Goal: Transaction & Acquisition: Download file/media

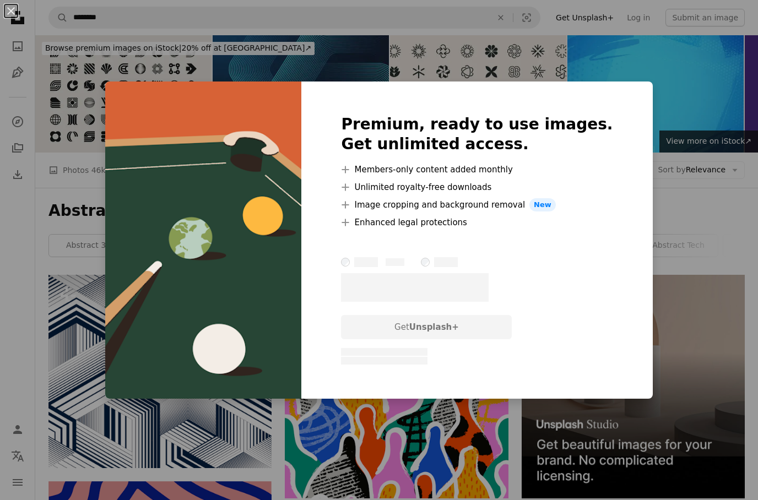
scroll to position [5135, 0]
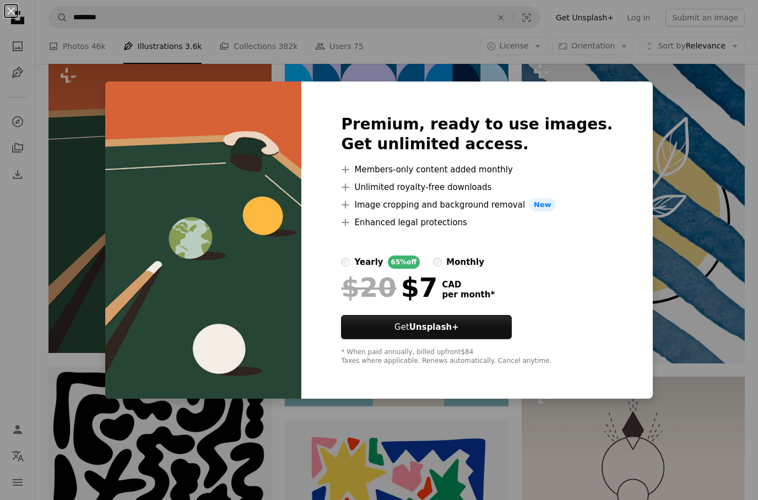
click at [525, 438] on div "An X shape Premium, ready to use images. Get unlimited access. A plus sign Memb…" at bounding box center [379, 250] width 758 height 500
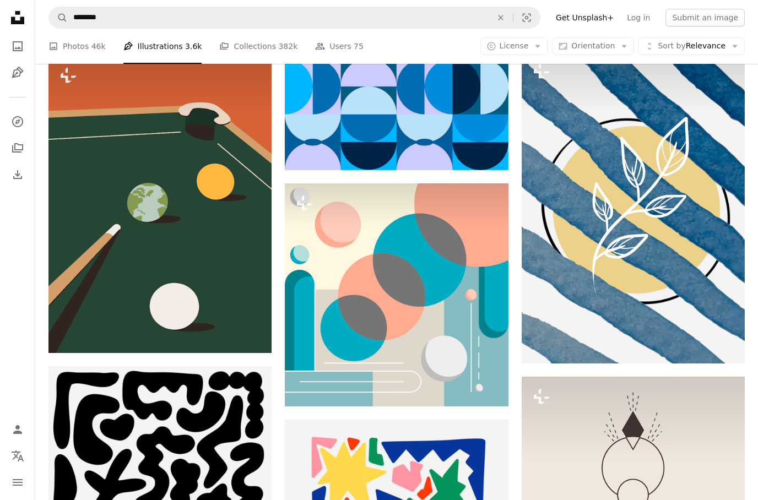
click at [181, 212] on img at bounding box center [160, 205] width 223 height 298
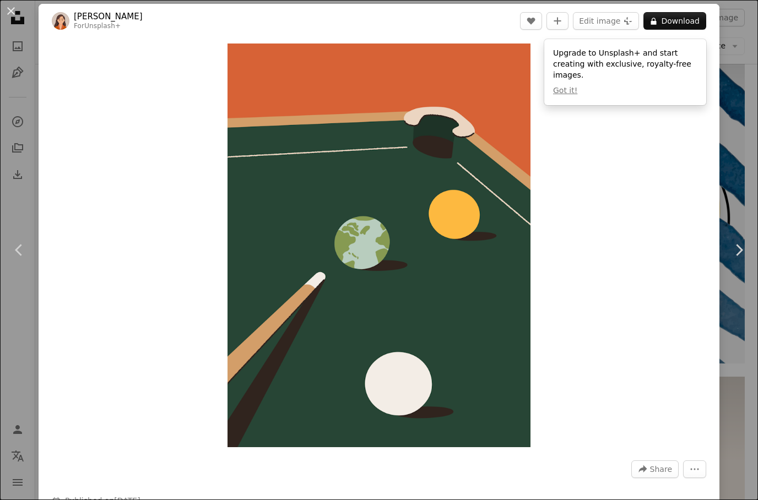
scroll to position [6, 0]
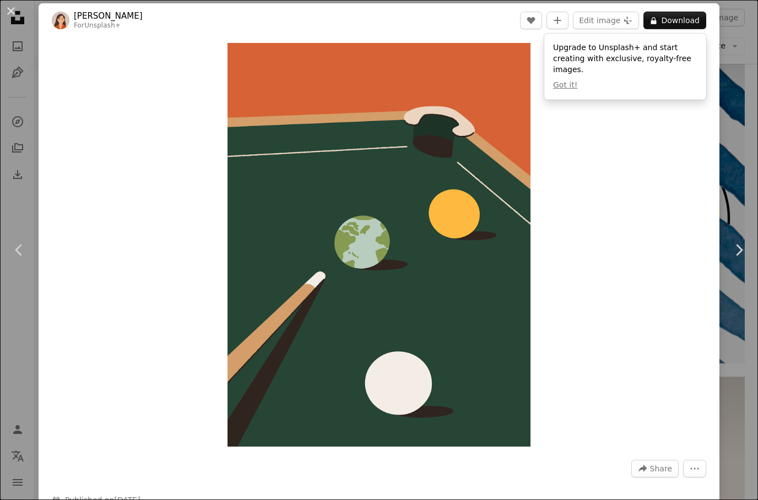
click at [523, 63] on img "Zoom in on this image" at bounding box center [379, 245] width 303 height 404
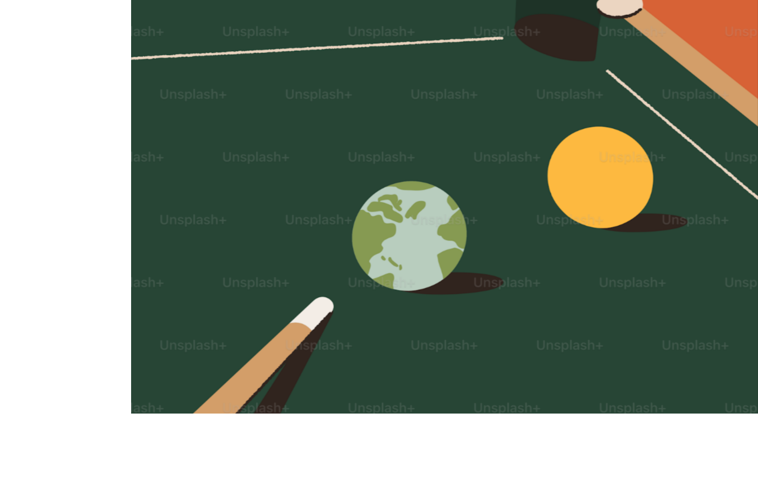
scroll to position [5126, 0]
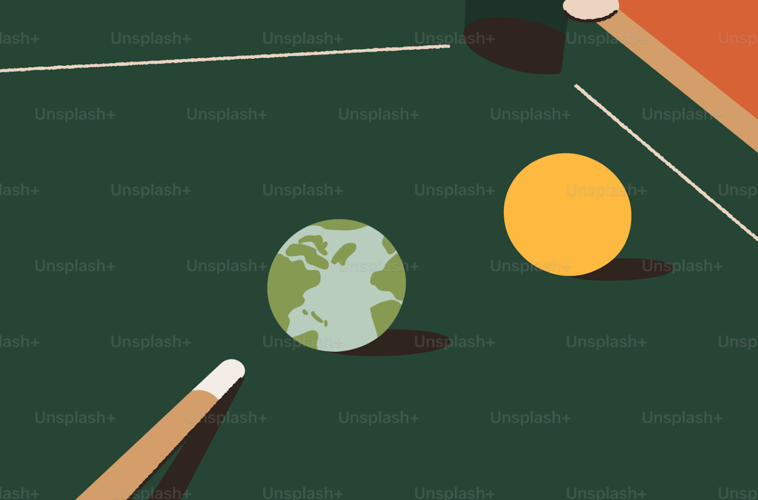
click at [644, 325] on img "Zoom out on this image" at bounding box center [379, 292] width 760 height 1012
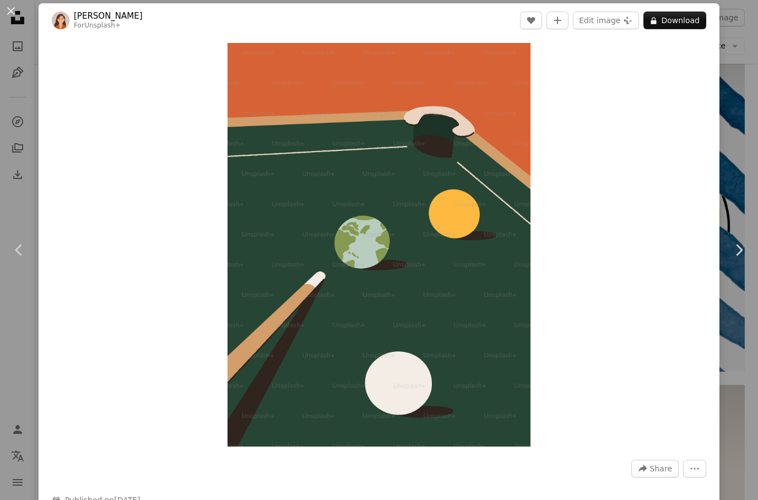
click at [725, 301] on link "Chevron right" at bounding box center [739, 250] width 39 height 106
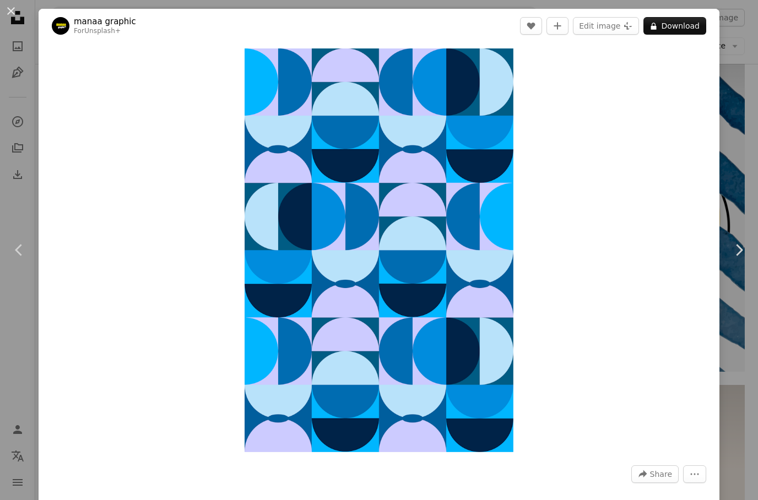
click at [737, 324] on div "An X shape Chevron left Chevron right manaa graphic For Unsplash+ A heart A plu…" at bounding box center [379, 250] width 758 height 500
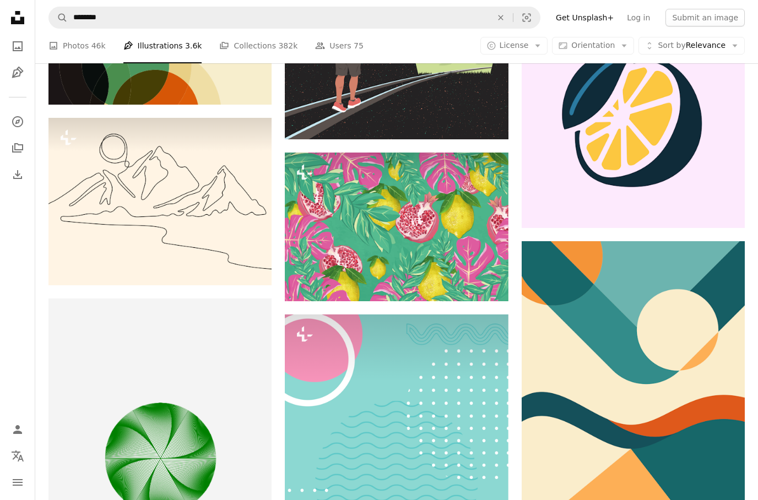
scroll to position [8374, 0]
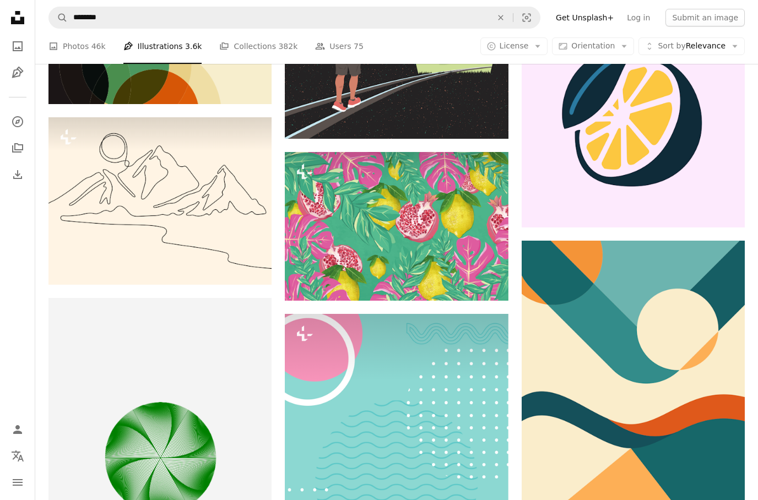
click at [88, 50] on link "A photo Photos 46k" at bounding box center [77, 46] width 57 height 35
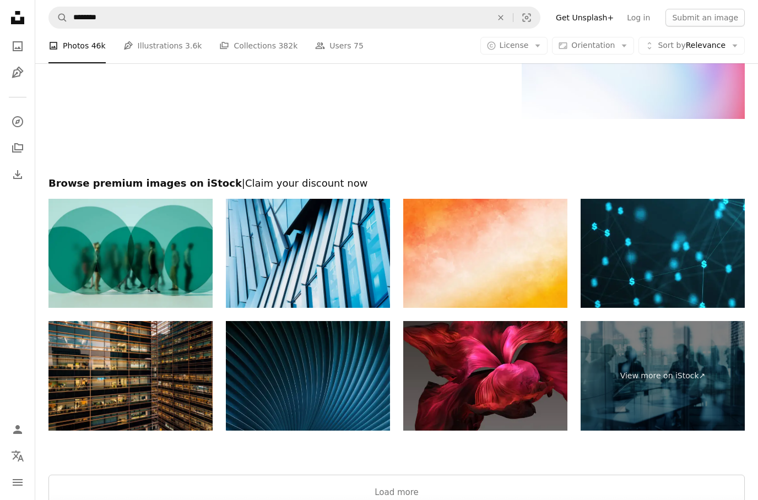
scroll to position [2542, 0]
click at [407, 481] on button "Load more" at bounding box center [397, 492] width 697 height 35
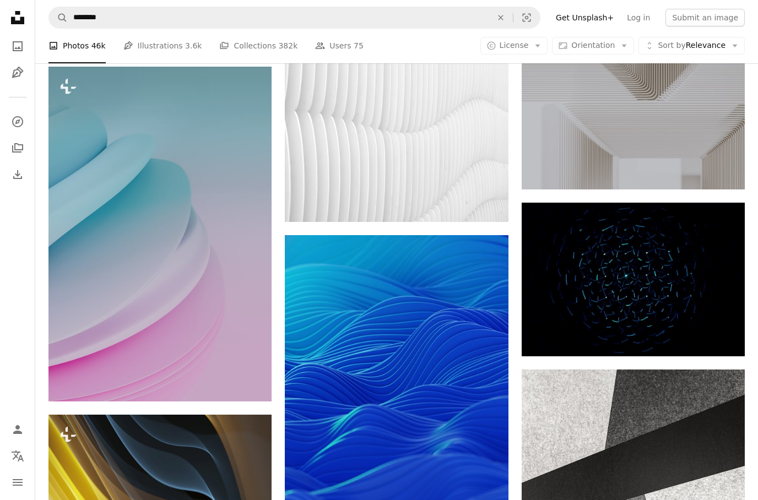
scroll to position [3903, 0]
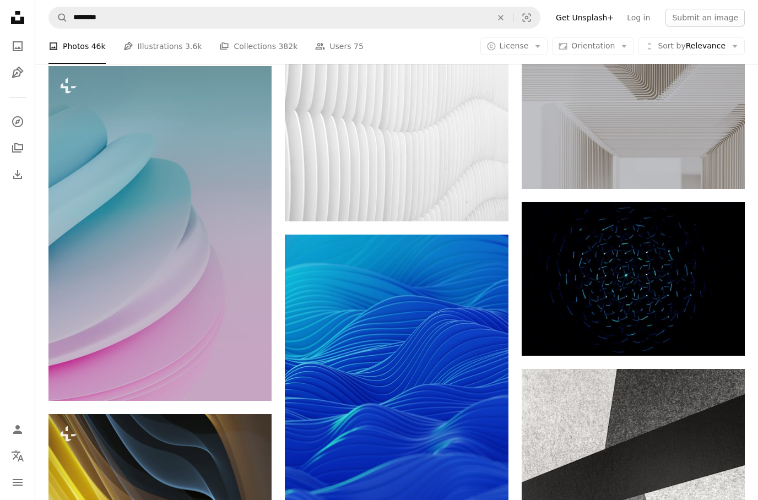
click at [17, 13] on icon at bounding box center [17, 17] width 13 height 13
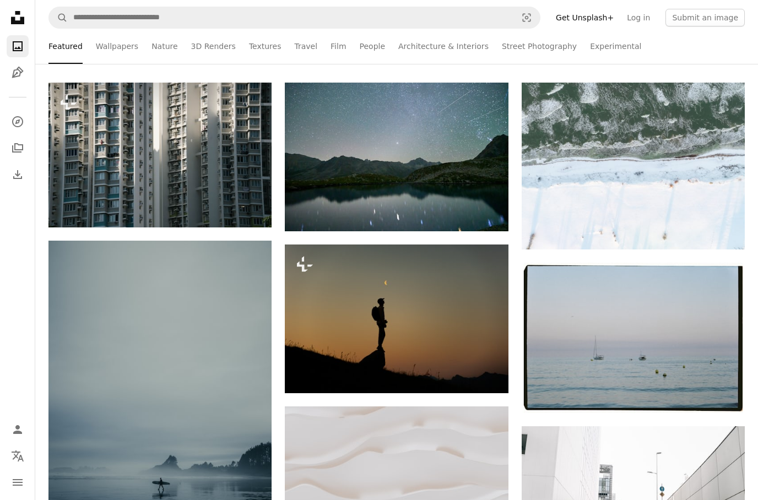
scroll to position [212, 0]
click at [197, 43] on link "3D Renders" at bounding box center [213, 46] width 45 height 35
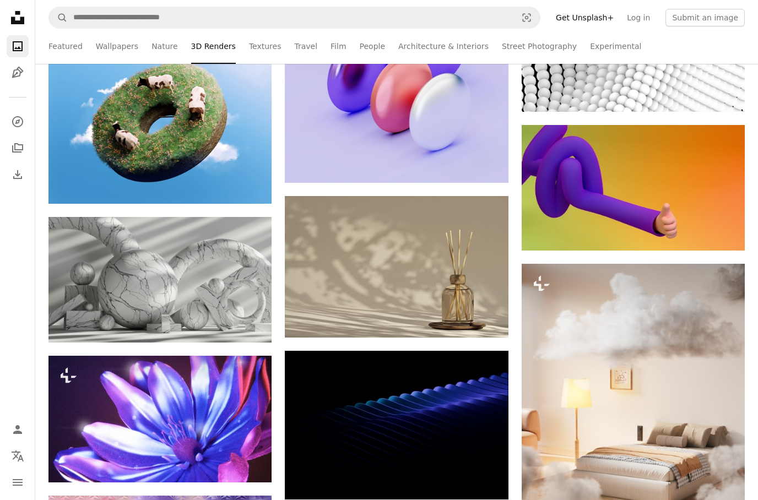
scroll to position [5483, 0]
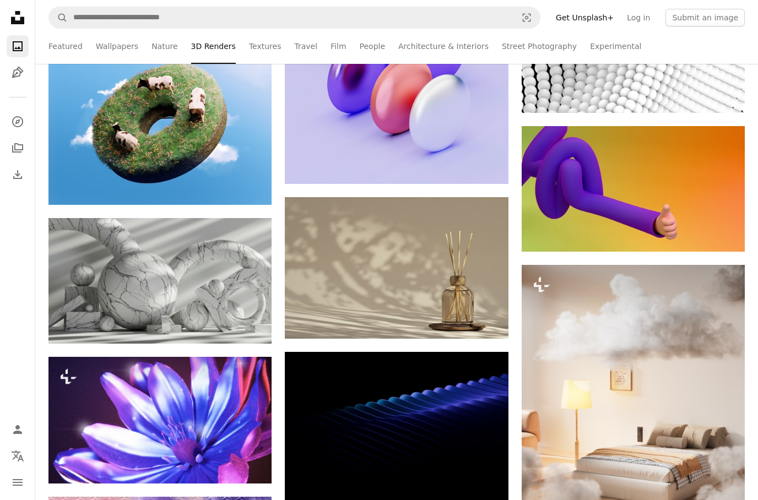
click at [253, 319] on icon "Arrow pointing down" at bounding box center [249, 323] width 9 height 13
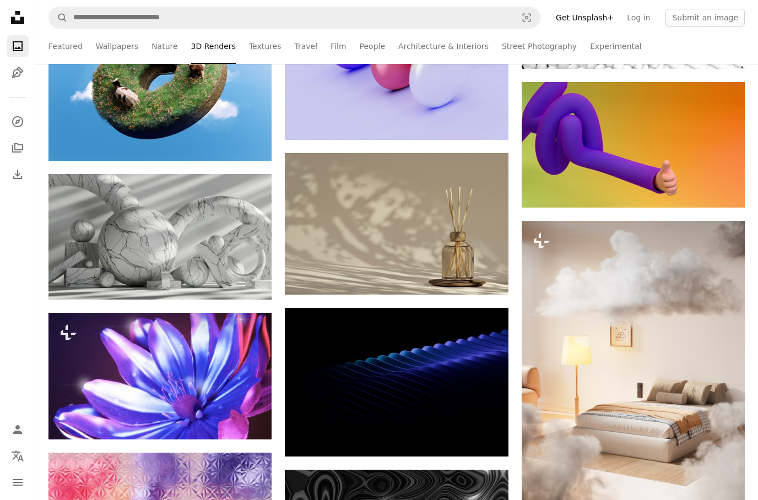
click at [158, 256] on img at bounding box center [160, 237] width 223 height 126
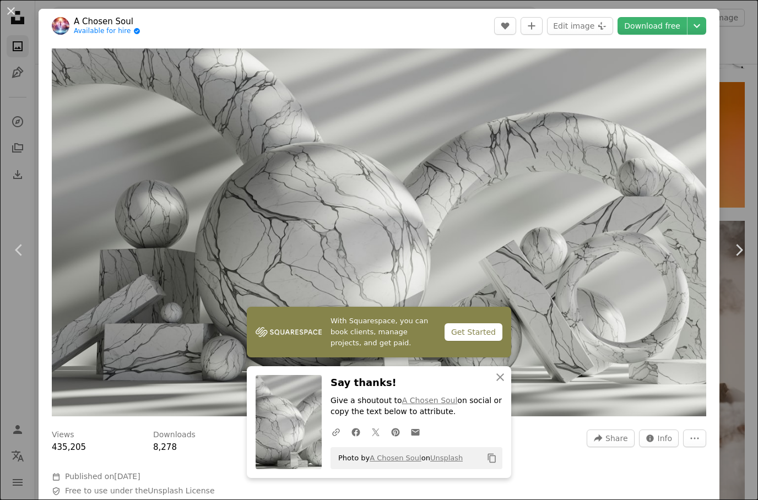
click at [665, 22] on link "Download free" at bounding box center [652, 26] width 69 height 18
click at [718, 20] on header "A Chosen Soul Available for hire A checkmark inside of a circle A heart A plus …" at bounding box center [379, 26] width 681 height 34
click at [656, 21] on link "Download free" at bounding box center [652, 26] width 69 height 18
click at [12, 6] on button "An X shape" at bounding box center [10, 10] width 13 height 13
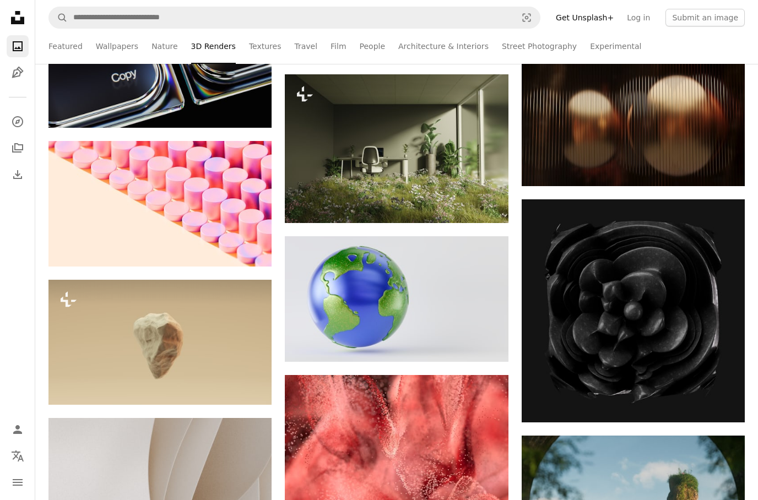
scroll to position [8398, 0]
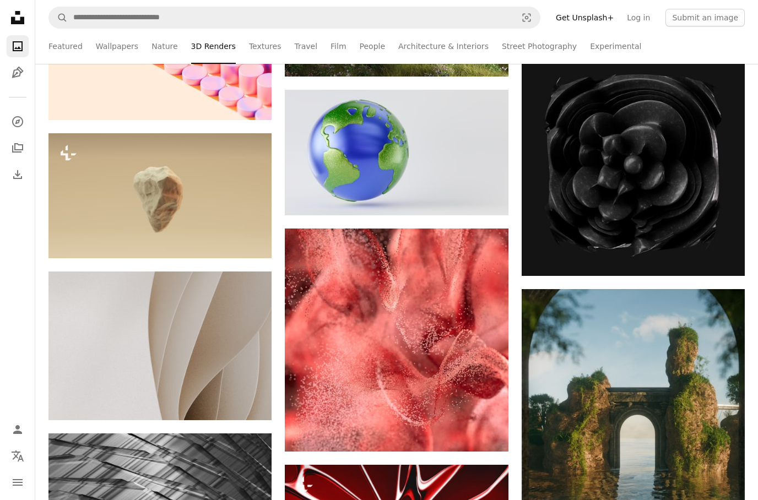
click at [254, 394] on icon "Arrow pointing down" at bounding box center [249, 400] width 9 height 13
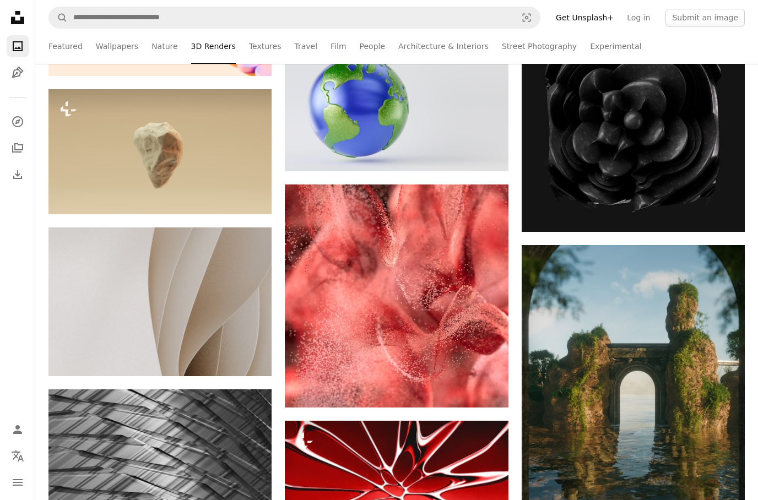
click at [265, 359] on img at bounding box center [160, 302] width 223 height 149
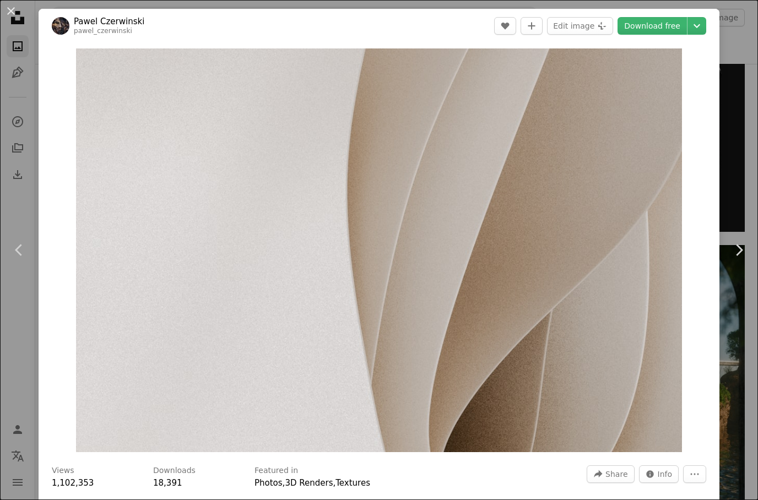
click at [659, 28] on link "Download free" at bounding box center [652, 26] width 69 height 18
click at [6, 190] on div "An X shape Chevron left Chevron right [PERSON_NAME] pawel_czerwinski A heart A …" at bounding box center [379, 250] width 758 height 500
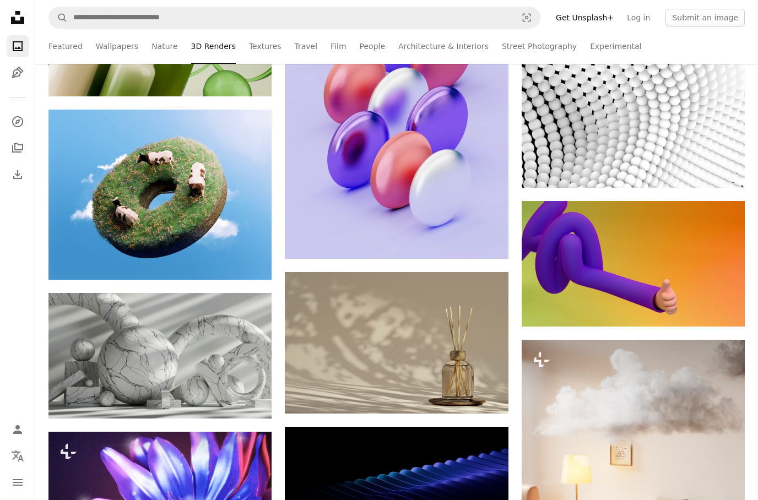
scroll to position [5419, 0]
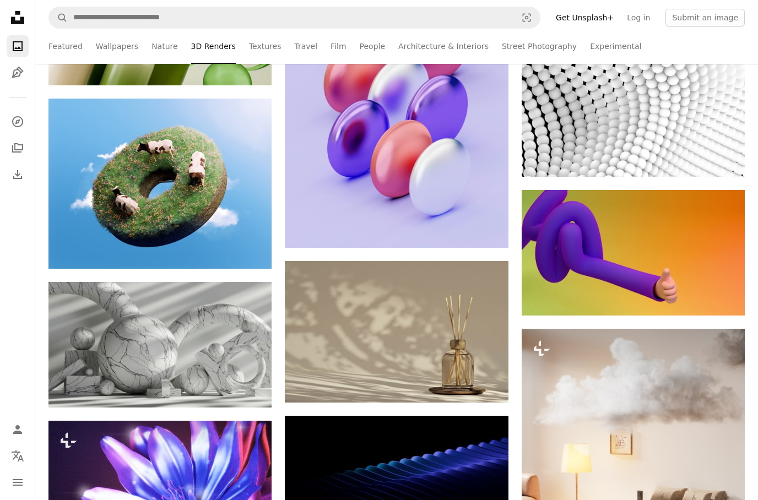
click at [250, 385] on icon "Download" at bounding box center [249, 388] width 7 height 8
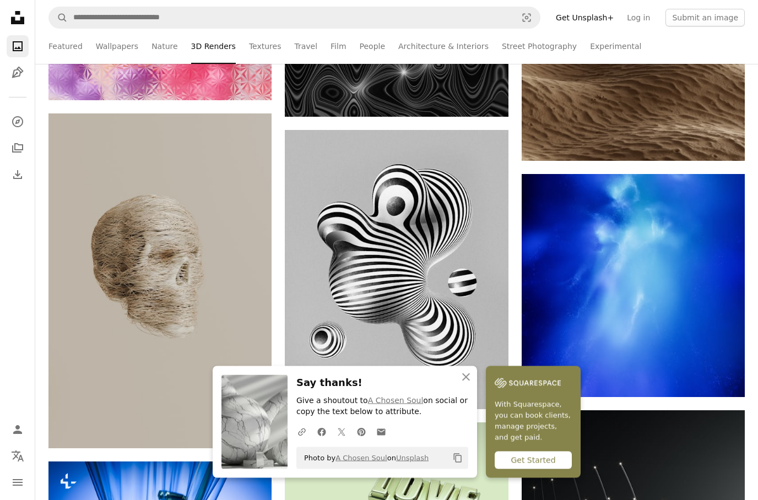
click at [464, 384] on icon "An X shape" at bounding box center [466, 377] width 13 height 13
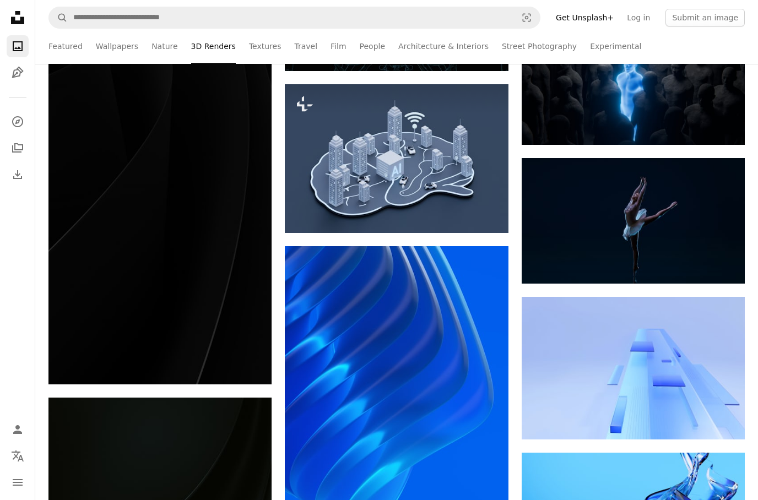
scroll to position [28626, 0]
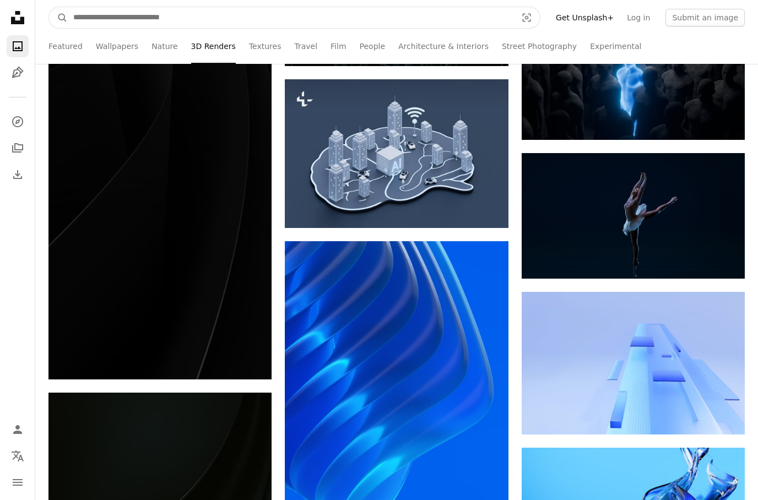
click at [210, 24] on input "Find visuals sitewide" at bounding box center [291, 17] width 446 height 21
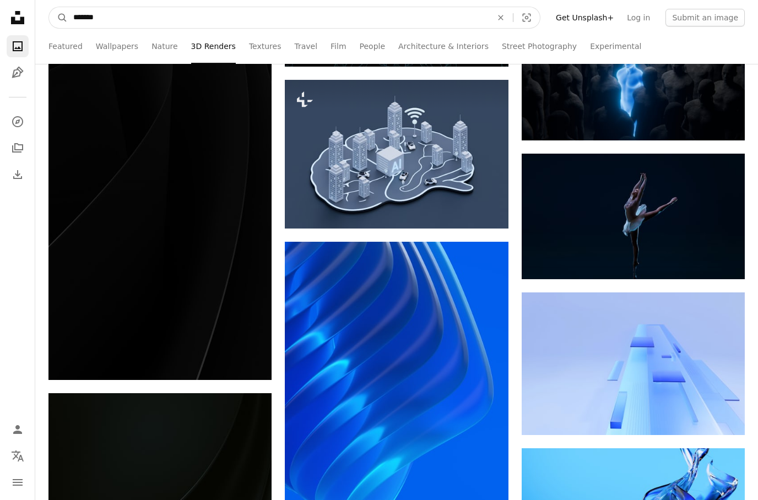
type input "*******"
click at [58, 17] on button "A magnifying glass" at bounding box center [58, 17] width 19 height 21
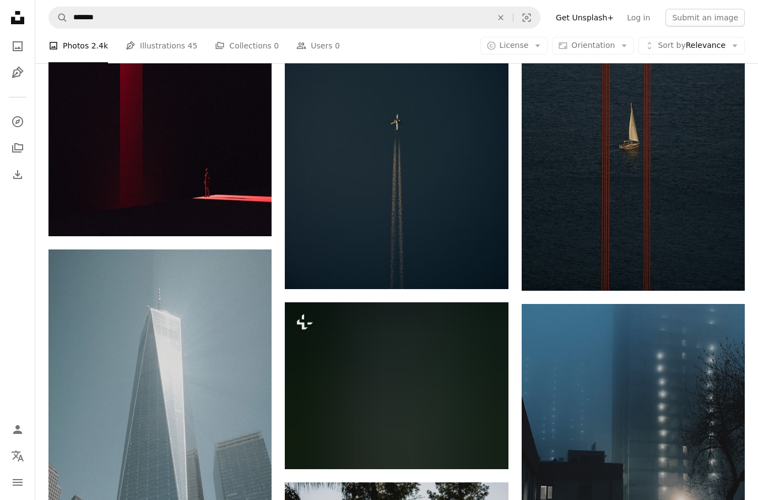
scroll to position [1632, 0]
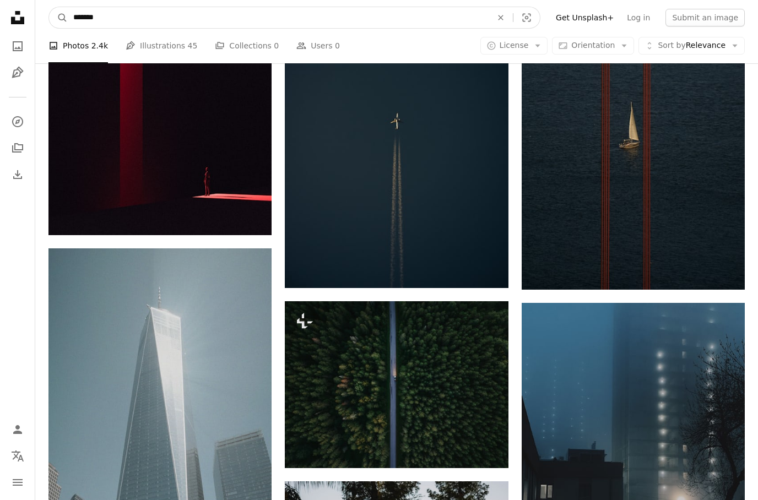
click at [224, 14] on input "*******" at bounding box center [278, 17] width 421 height 21
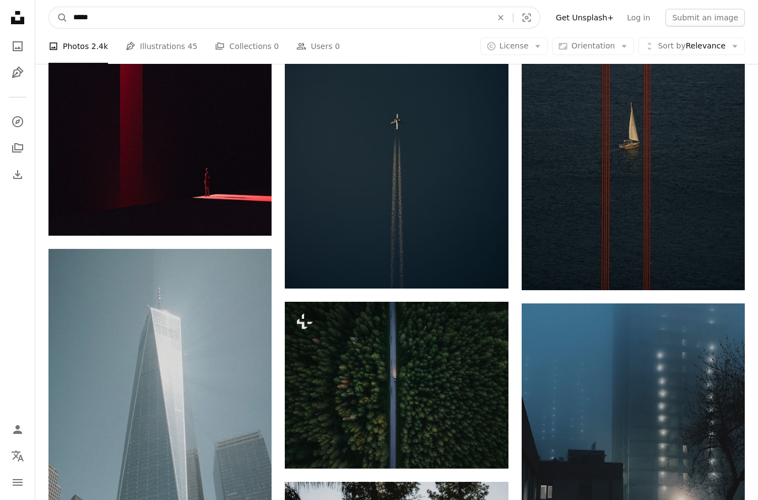
type input "******"
click at [58, 17] on button "A magnifying glass" at bounding box center [58, 17] width 19 height 21
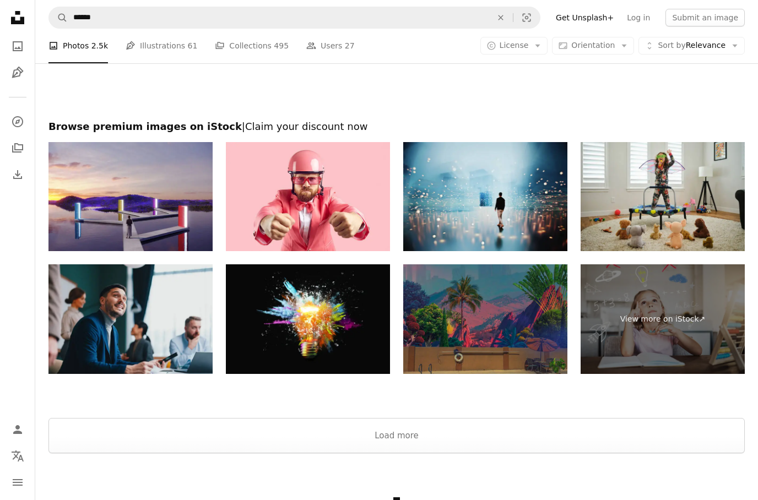
scroll to position [1861, 0]
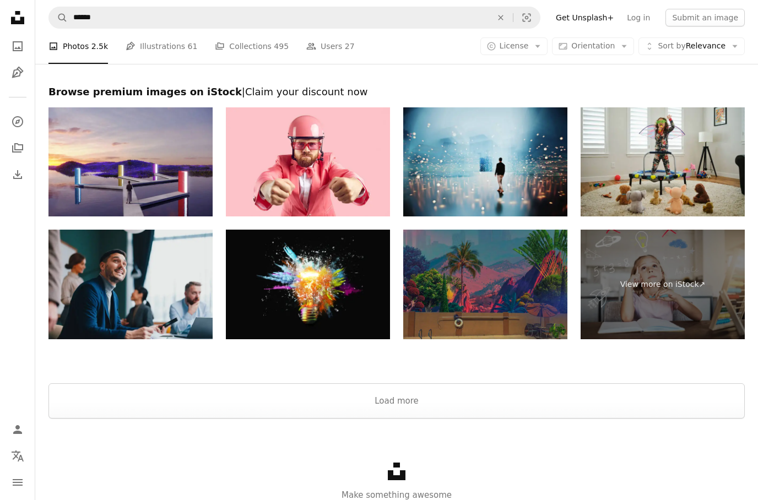
click at [440, 401] on button "Load more" at bounding box center [397, 401] width 697 height 35
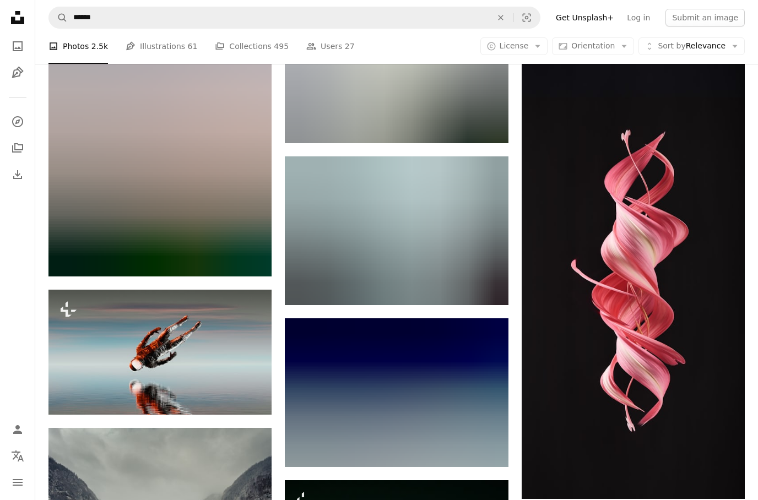
scroll to position [3278, 0]
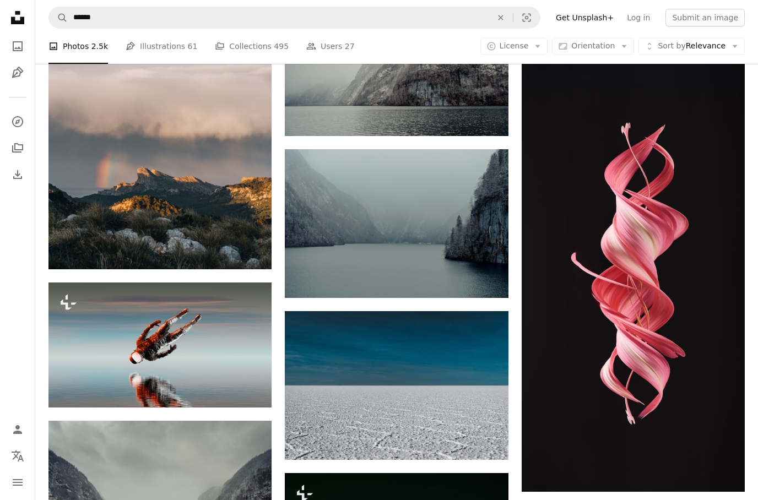
click at [396, 378] on img at bounding box center [396, 385] width 223 height 149
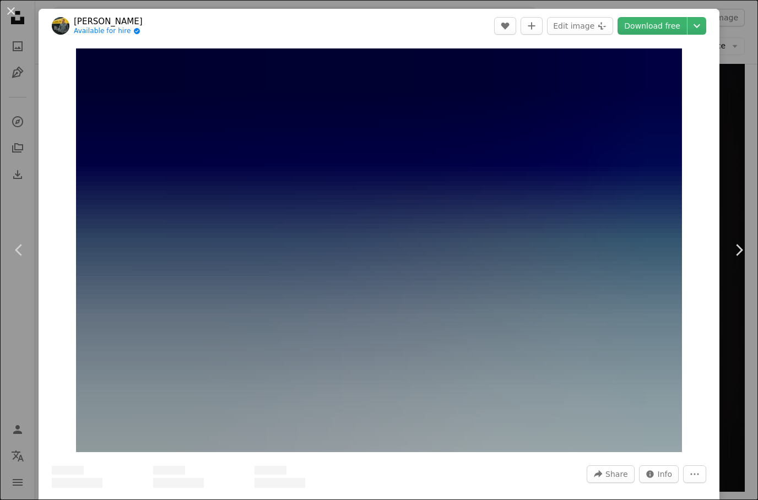
scroll to position [3322, 0]
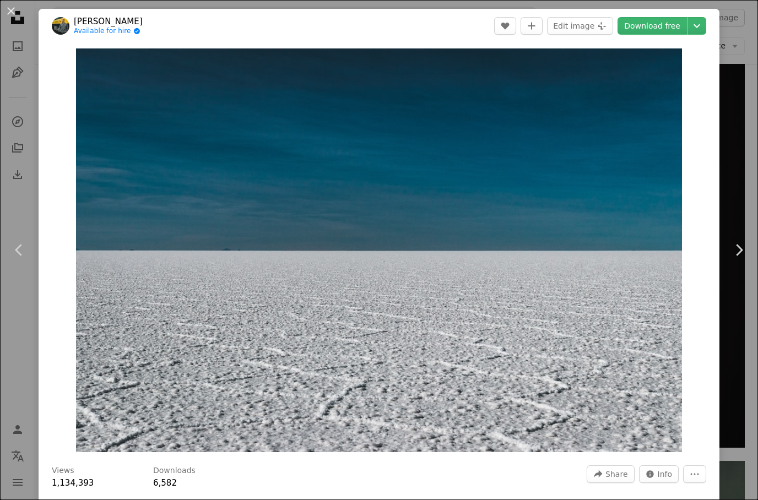
click at [424, 328] on img "Zoom in on this image" at bounding box center [379, 251] width 606 height 404
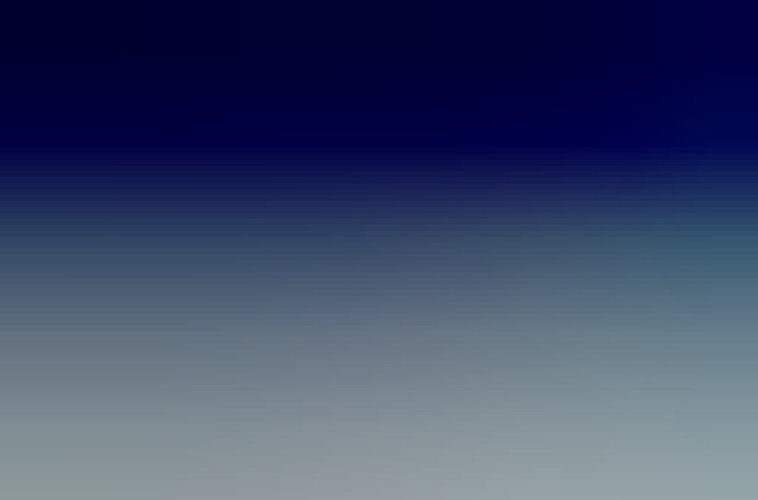
scroll to position [3, 0]
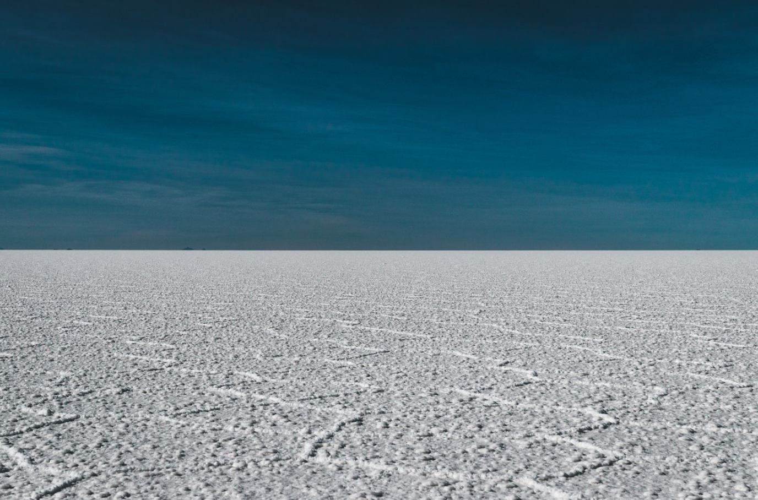
click at [358, 334] on img "Zoom out on this image" at bounding box center [379, 250] width 760 height 507
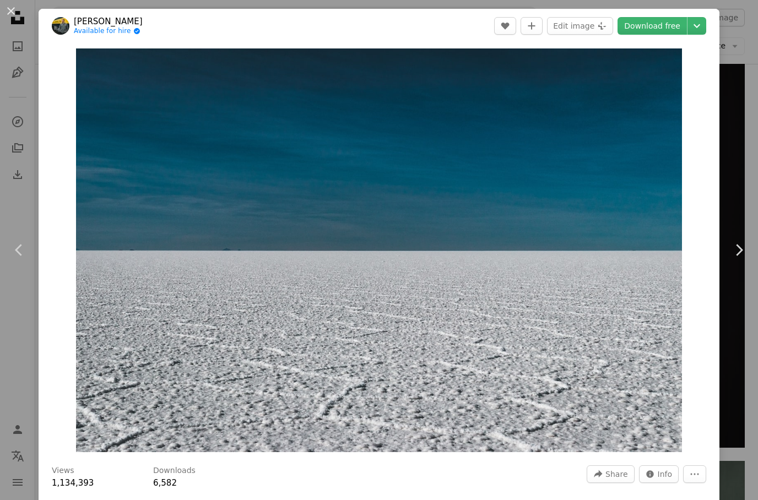
click at [359, 333] on img "Zoom in on this image" at bounding box center [379, 251] width 606 height 404
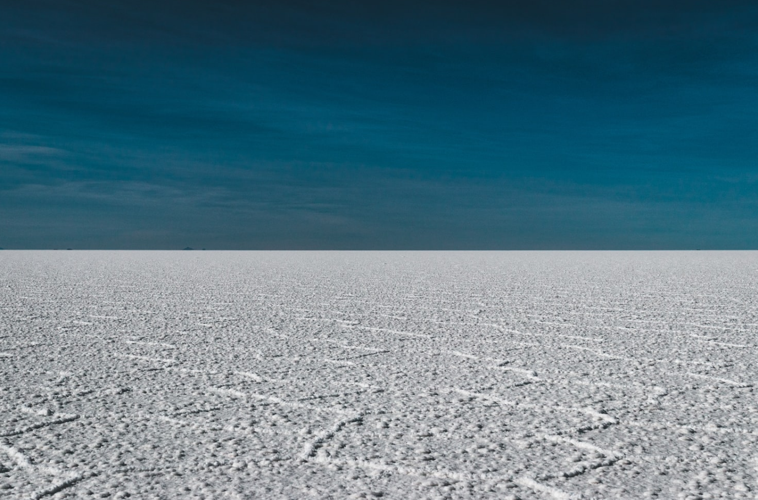
click at [350, 344] on img "Zoom out on this image" at bounding box center [379, 250] width 760 height 507
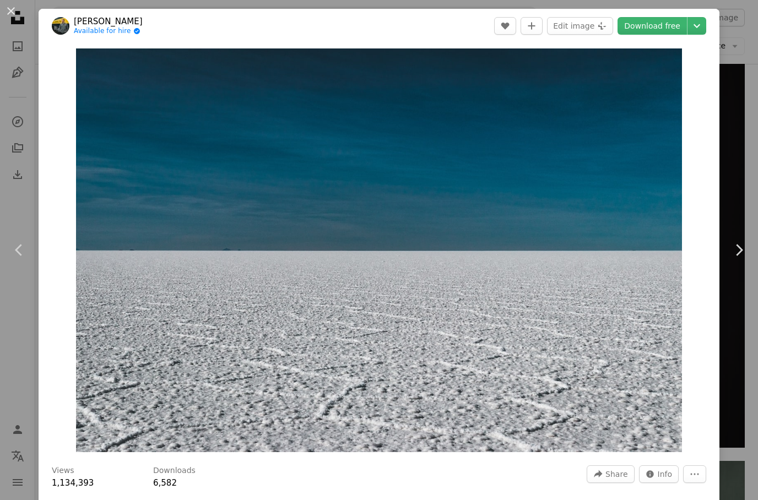
click at [712, 21] on header "[PERSON_NAME] Available for hire A checkmark inside of a circle A heart A plus …" at bounding box center [379, 26] width 681 height 34
click at [712, 23] on header "[PERSON_NAME] Available for hire A checkmark inside of a circle A heart A plus …" at bounding box center [379, 26] width 681 height 34
click at [707, 17] on header "[PERSON_NAME] Available for hire A checkmark inside of a circle A heart A plus …" at bounding box center [379, 26] width 681 height 34
click at [707, 18] on header "[PERSON_NAME] Available for hire A checkmark inside of a circle A heart A plus …" at bounding box center [379, 26] width 681 height 34
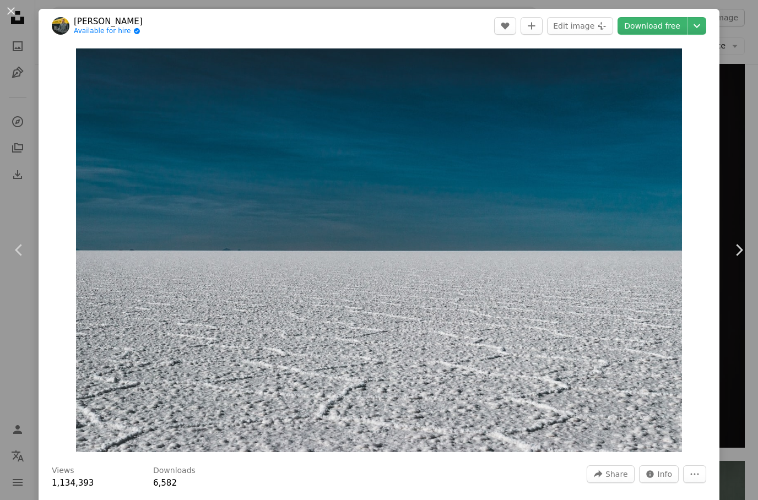
click at [704, 19] on icon "Chevron down" at bounding box center [697, 25] width 18 height 13
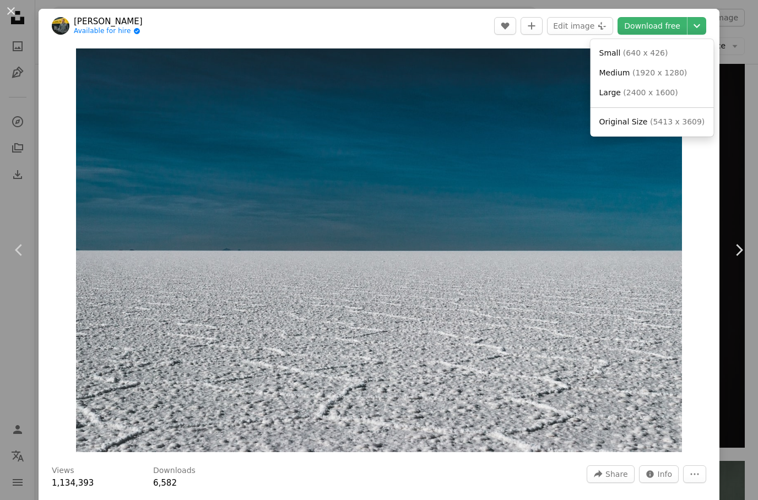
click at [699, 15] on dialog "An X shape Chevron left Chevron right [PERSON_NAME] Available for hire A checkm…" at bounding box center [379, 250] width 758 height 500
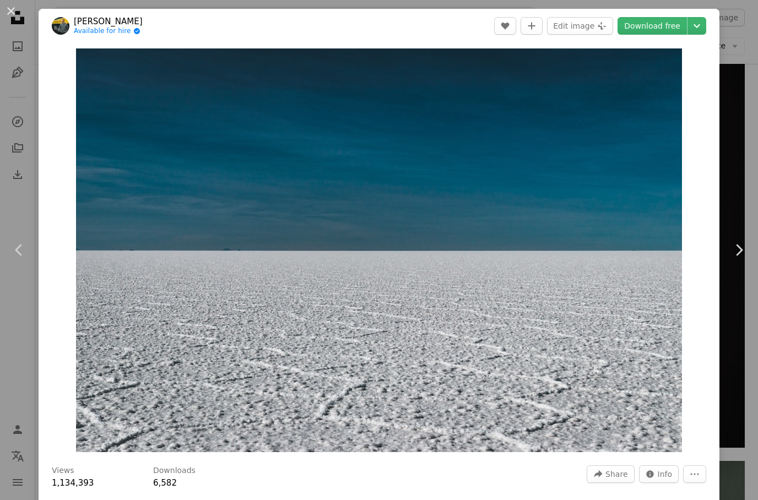
click at [706, 19] on button "Chevron down" at bounding box center [697, 26] width 19 height 18
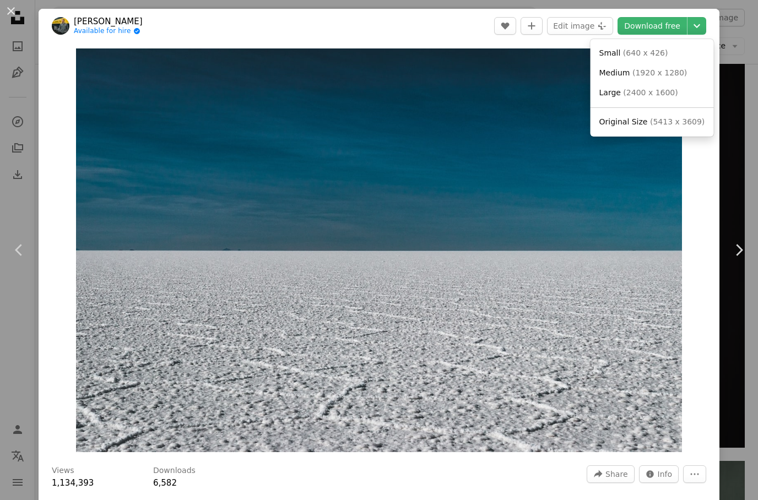
click at [658, 123] on span "( 5413 x 3609 )" at bounding box center [677, 121] width 55 height 9
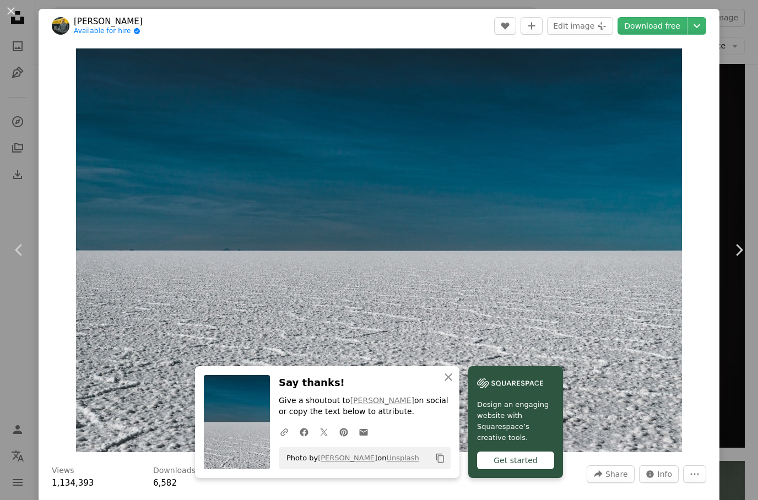
click at [737, 188] on div "An X shape Chevron left Chevron right An X shape Close Say thanks! Give a shout…" at bounding box center [379, 250] width 758 height 500
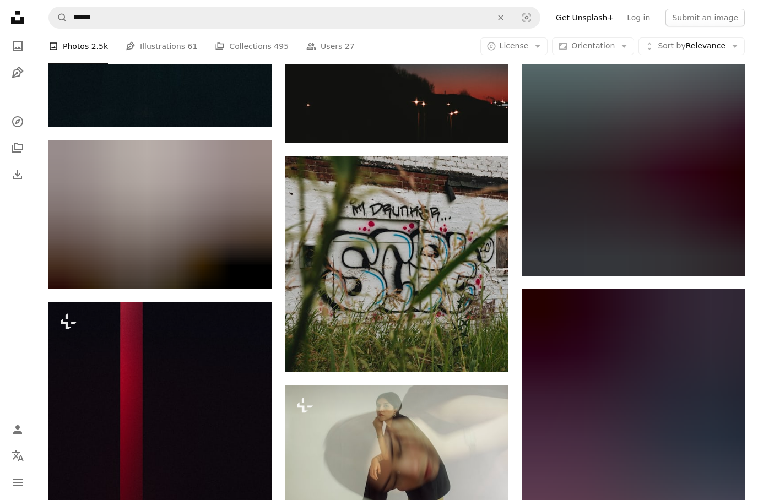
scroll to position [14528, 0]
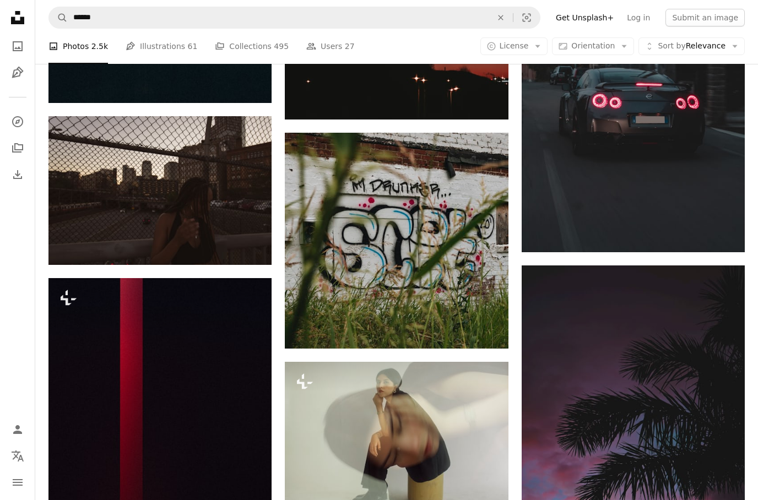
click at [503, 22] on button "An X shape" at bounding box center [501, 17] width 24 height 21
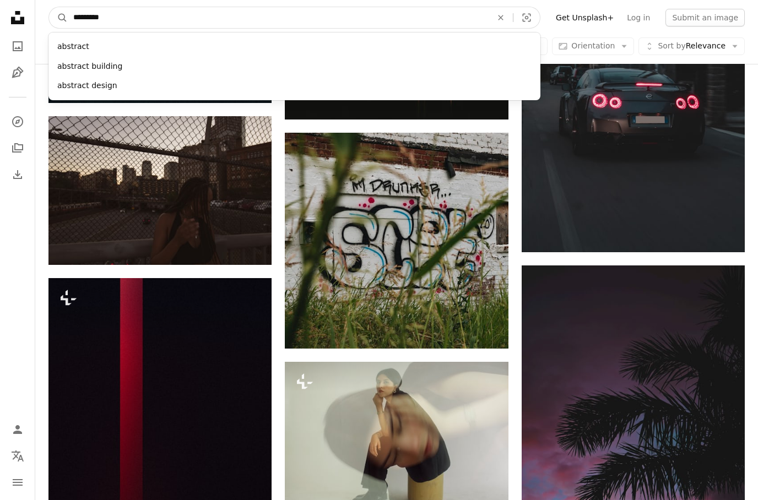
type input "********"
click at [58, 18] on button "A magnifying glass" at bounding box center [58, 17] width 19 height 21
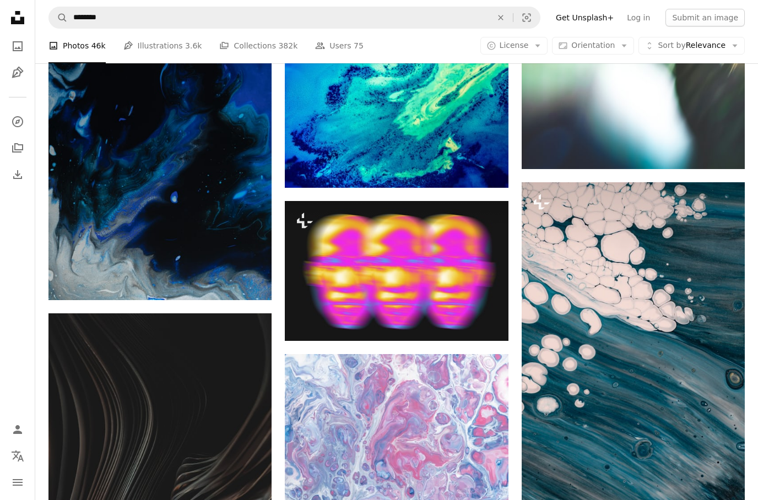
scroll to position [18659, 0]
